Goal: Transaction & Acquisition: Purchase product/service

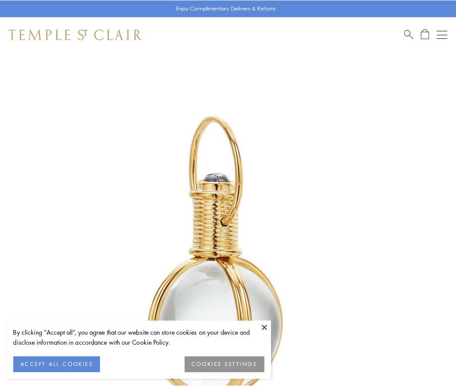
scroll to position [227, 0]
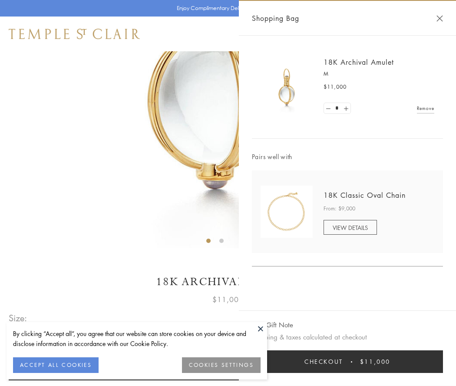
click at [347, 361] on button "Checkout $11,000" at bounding box center [347, 361] width 191 height 23
